Goal: Task Accomplishment & Management: Manage account settings

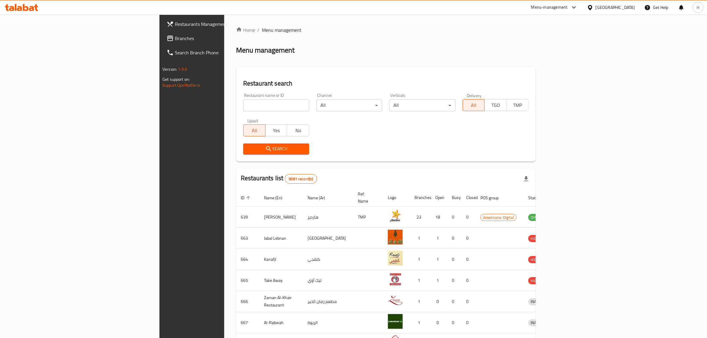
click at [175, 39] on span "Branches" at bounding box center [224, 38] width 98 height 7
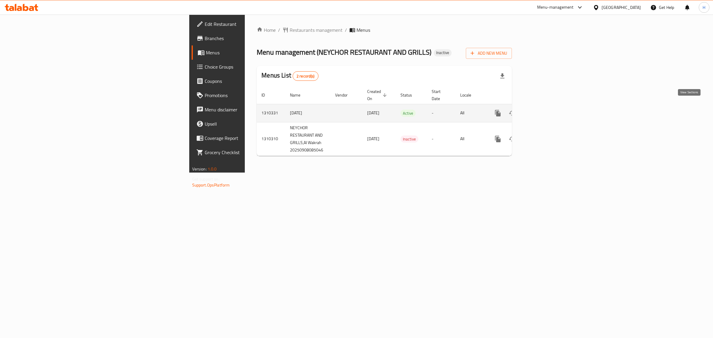
click at [544, 110] on icon "enhanced table" at bounding box center [540, 113] width 7 height 7
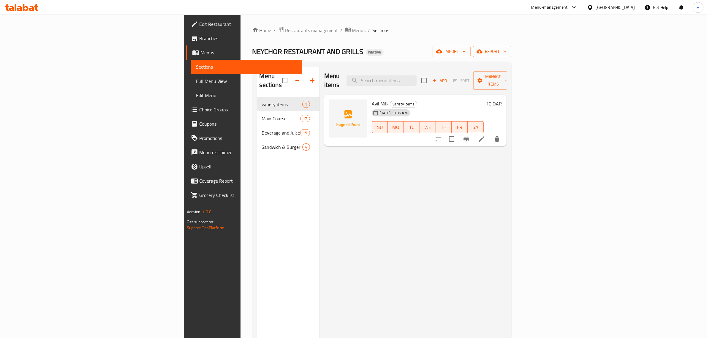
click at [201, 49] on span "Menus" at bounding box center [249, 52] width 97 height 7
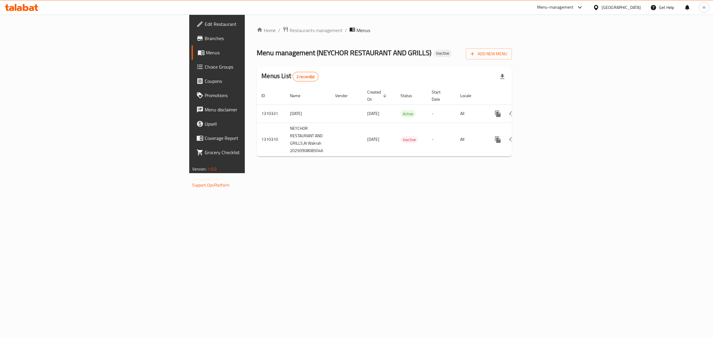
click at [368, 173] on div "Home / Restaurants management / Menus Menu management ( NEYCHOR RESTAURANT AND …" at bounding box center [384, 94] width 279 height 159
